Goal: Find specific page/section: Find specific page/section

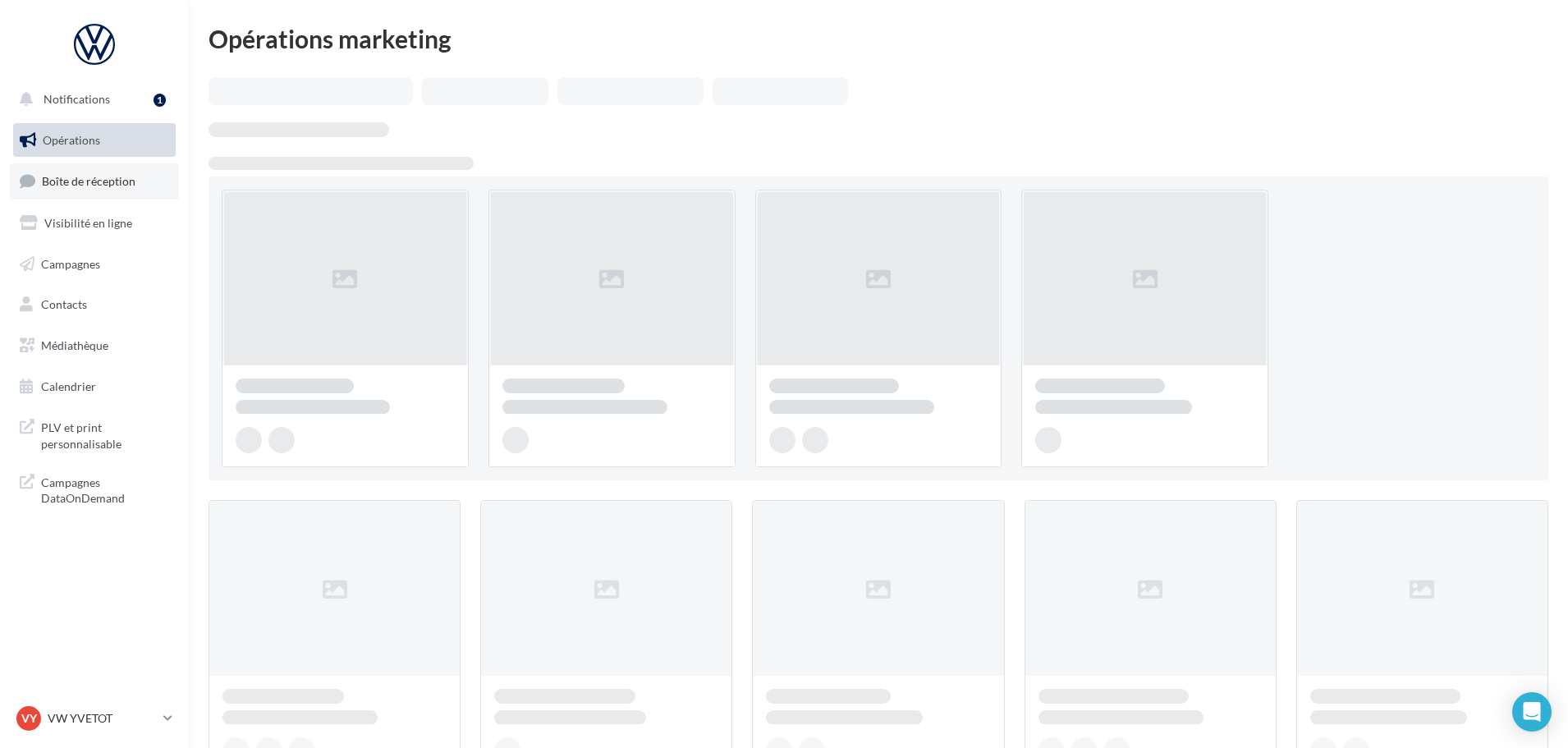
click at [119, 176] on span "Boîte de réception" at bounding box center [88, 181] width 94 height 14
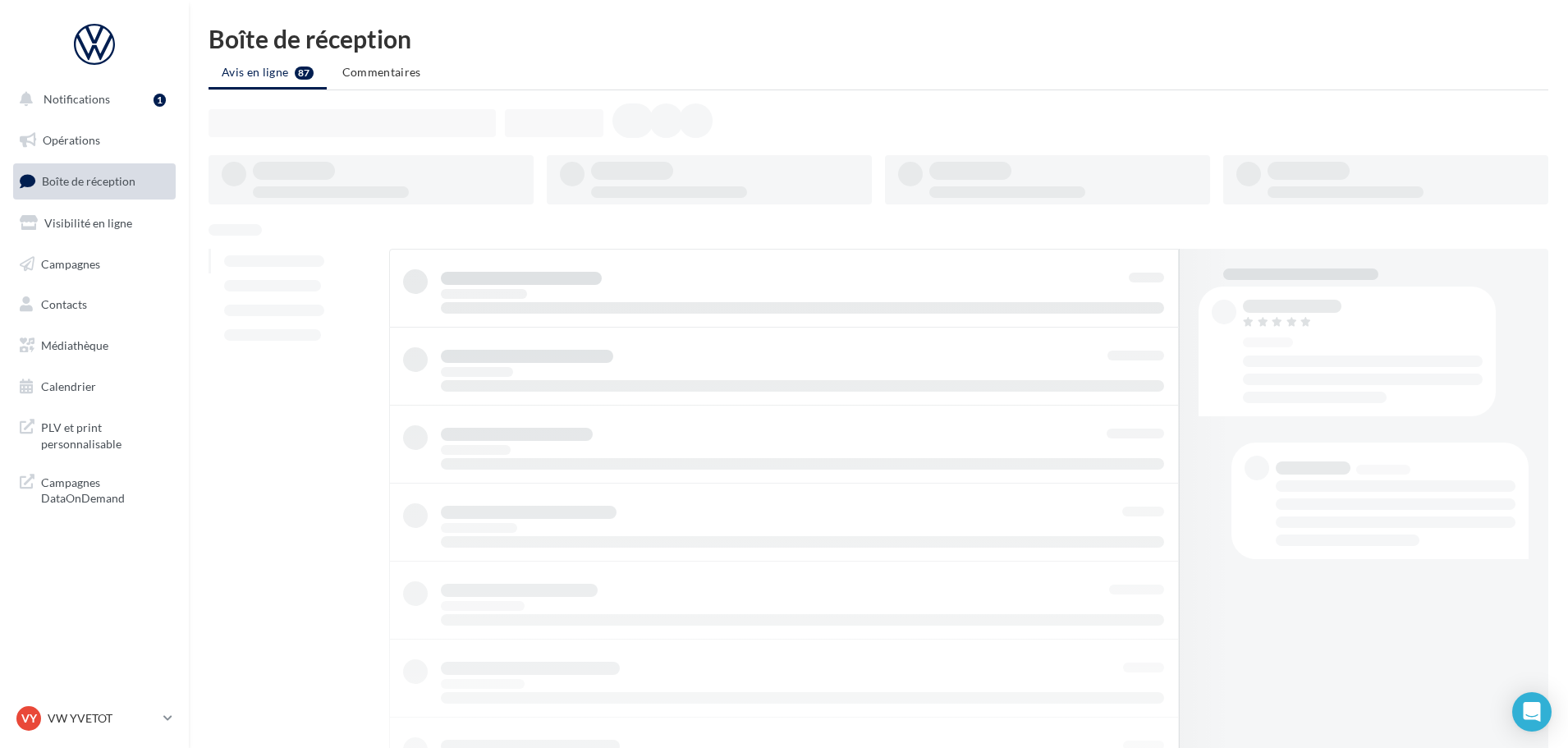
click at [118, 98] on button "Notifications 1" at bounding box center [91, 99] width 162 height 34
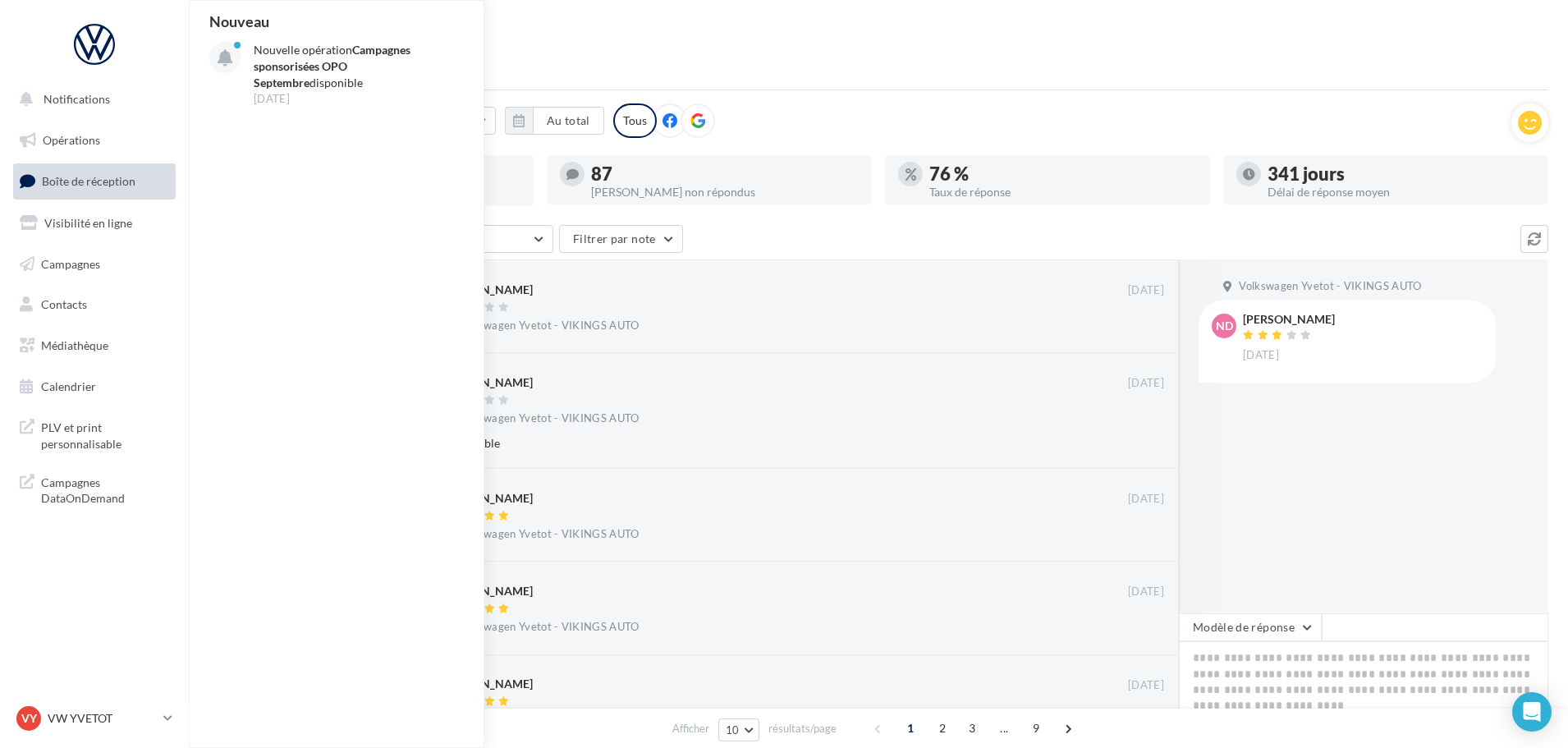
click at [118, 188] on span "Boîte de réception" at bounding box center [88, 181] width 94 height 14
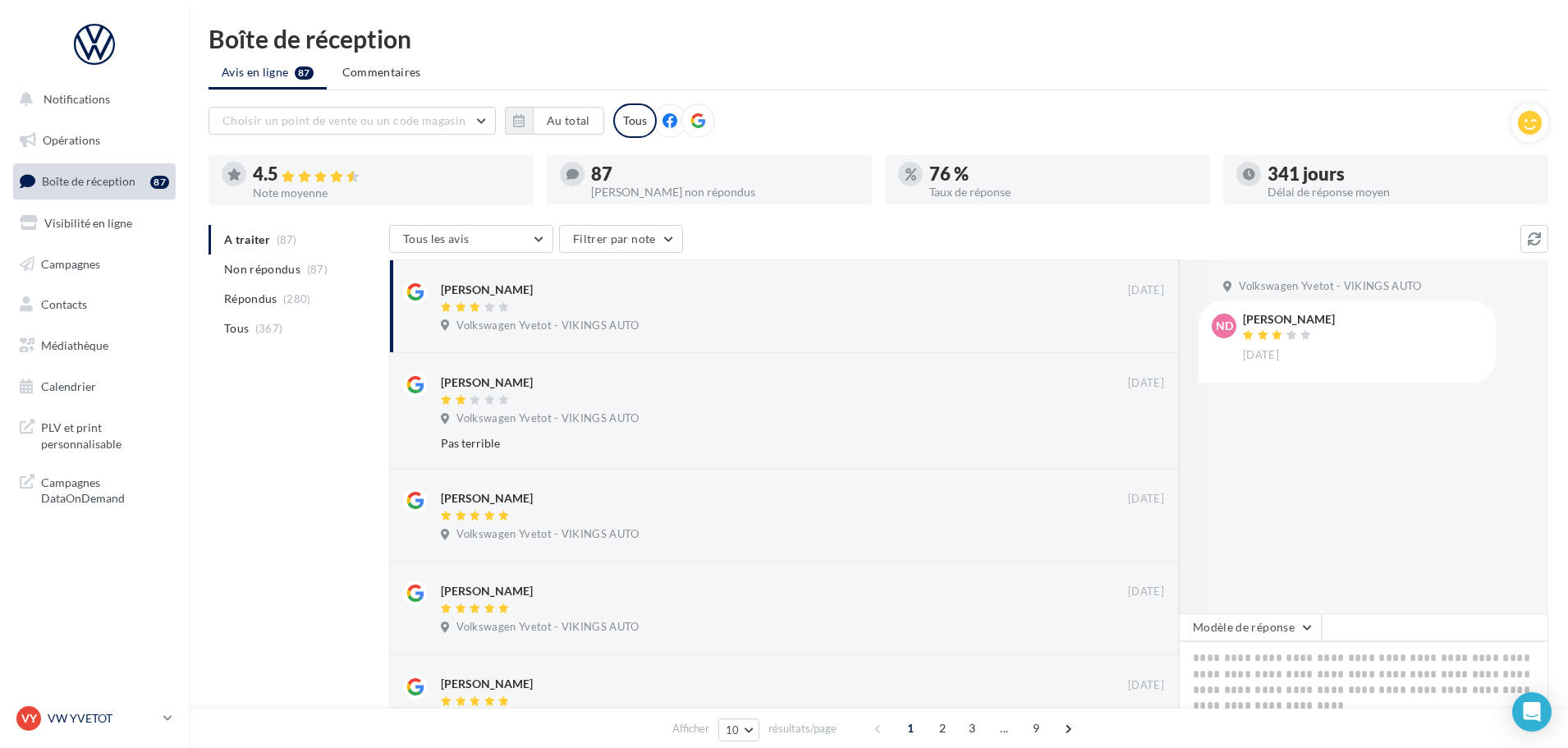
click at [94, 725] on p "VW YVETOT" at bounding box center [102, 719] width 110 height 17
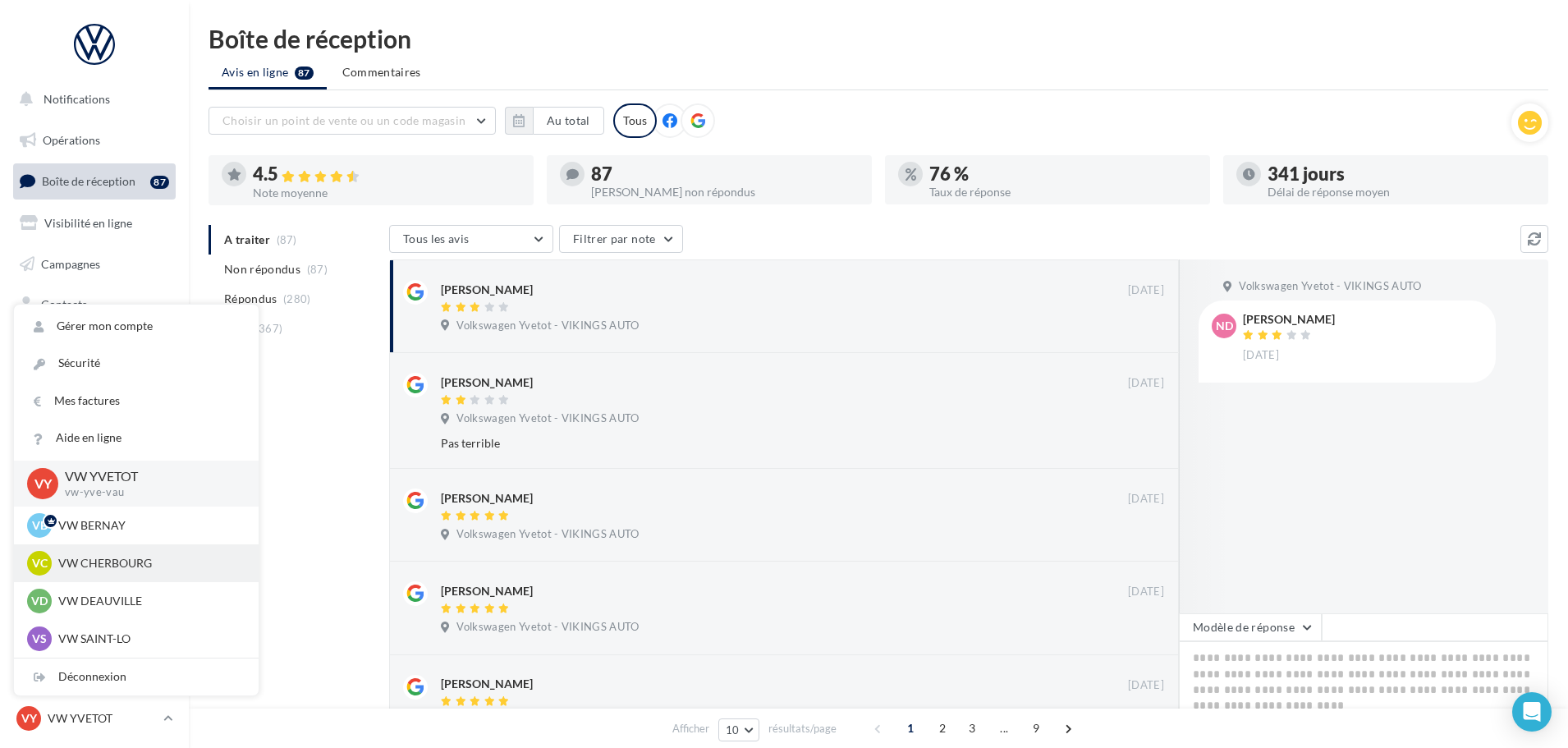
click at [105, 567] on p "VW CHERBOURG" at bounding box center [148, 563] width 181 height 17
